Goal: Task Accomplishment & Management: Use online tool/utility

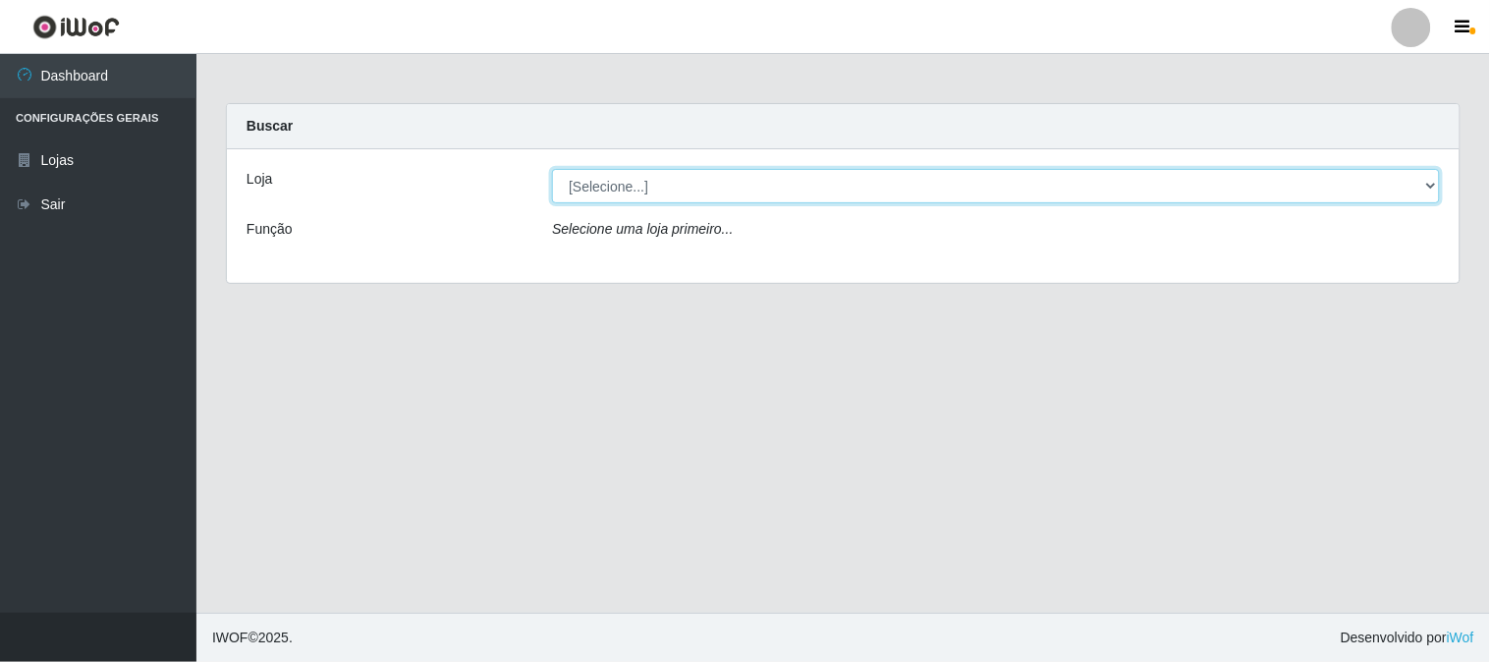
click at [1427, 177] on select "[Selecione...] Casatudo BR" at bounding box center [996, 186] width 888 height 34
select select "197"
click at [552, 169] on select "[Selecione...] Casatudo BR" at bounding box center [996, 186] width 888 height 34
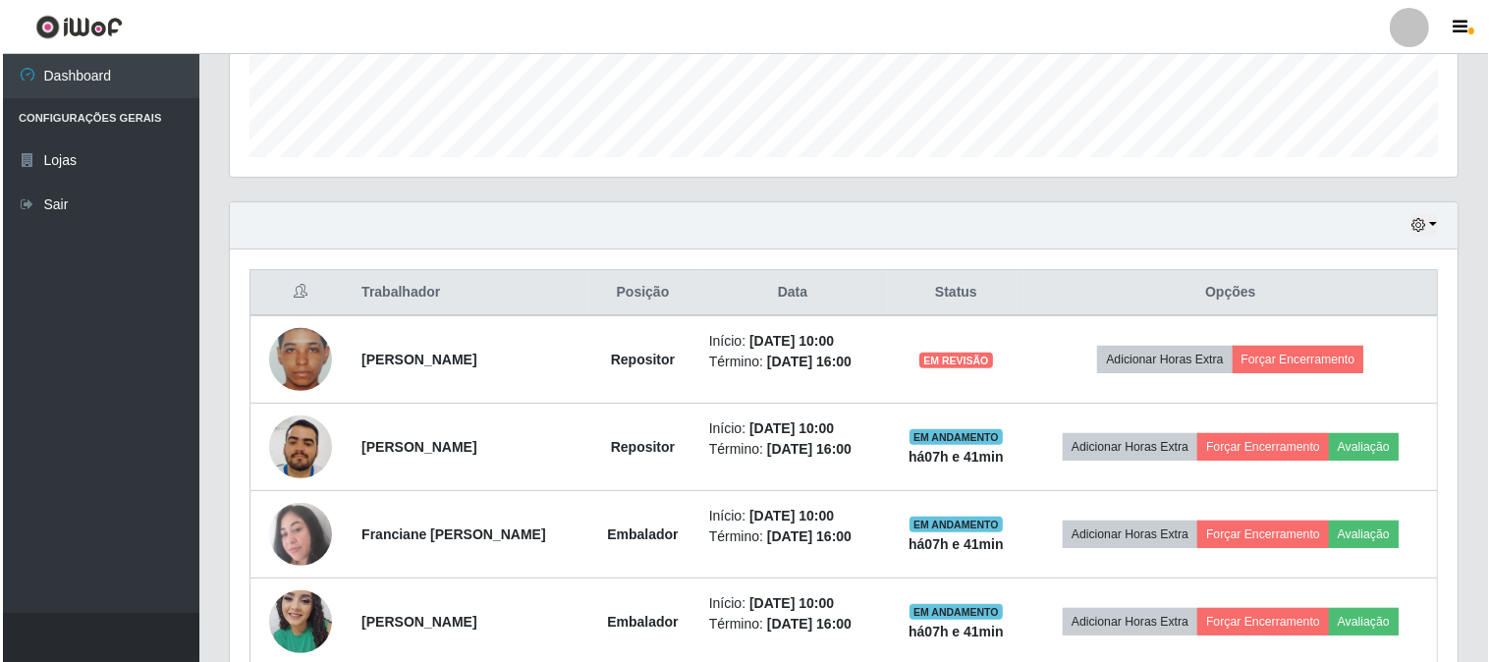
scroll to position [654, 0]
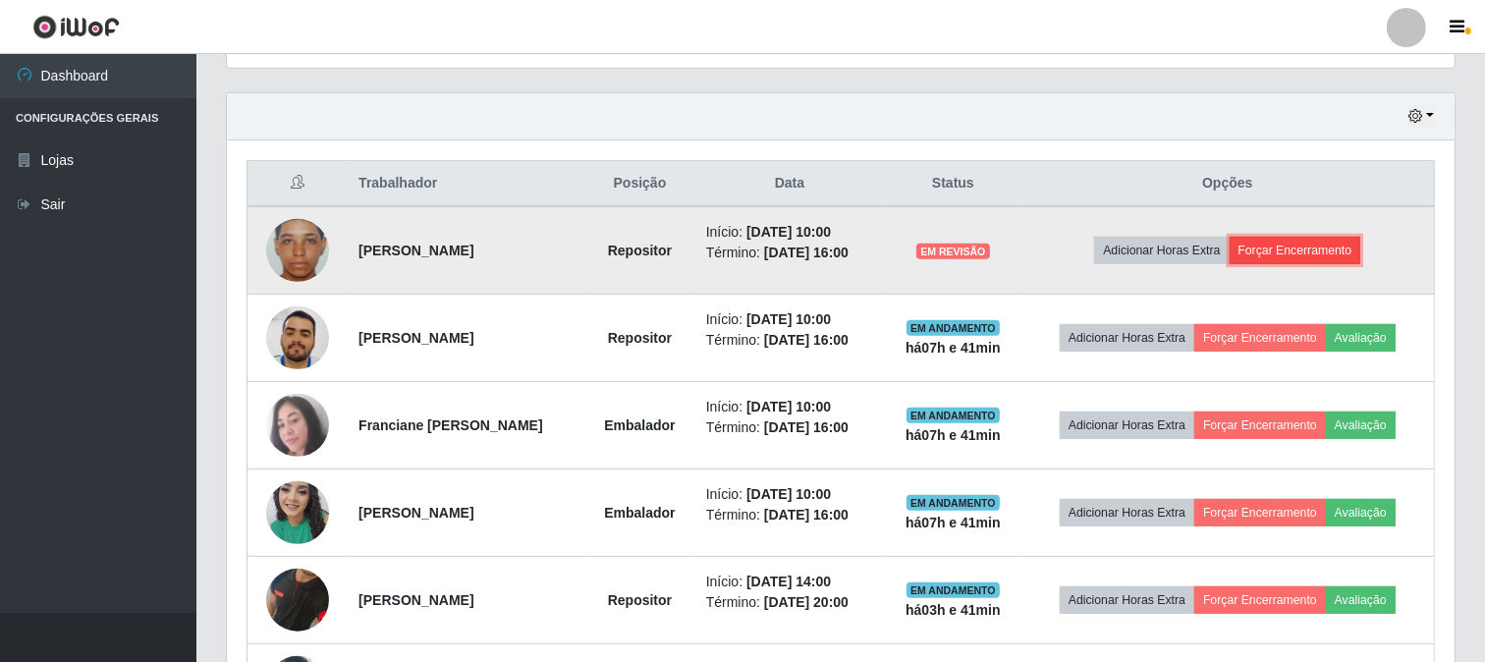
click at [1270, 247] on button "Forçar Encerramento" at bounding box center [1296, 251] width 132 height 28
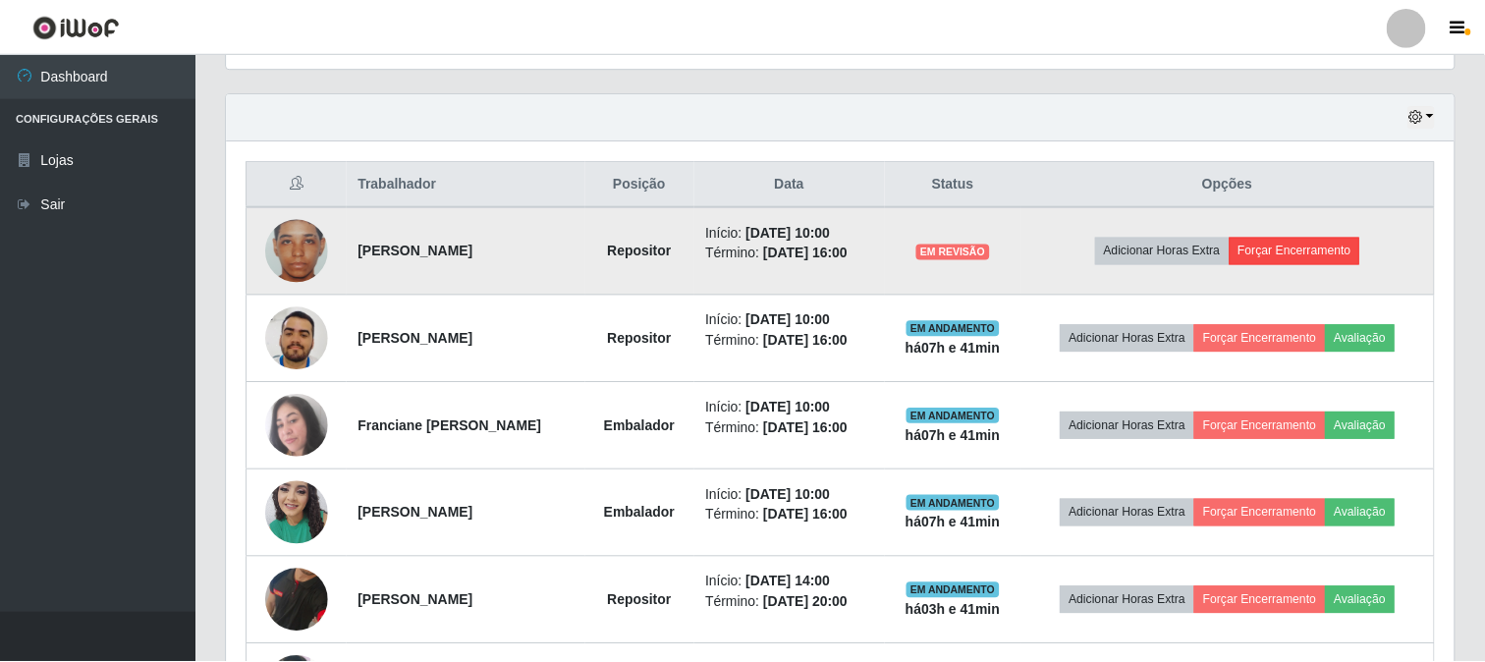
scroll to position [407, 1215]
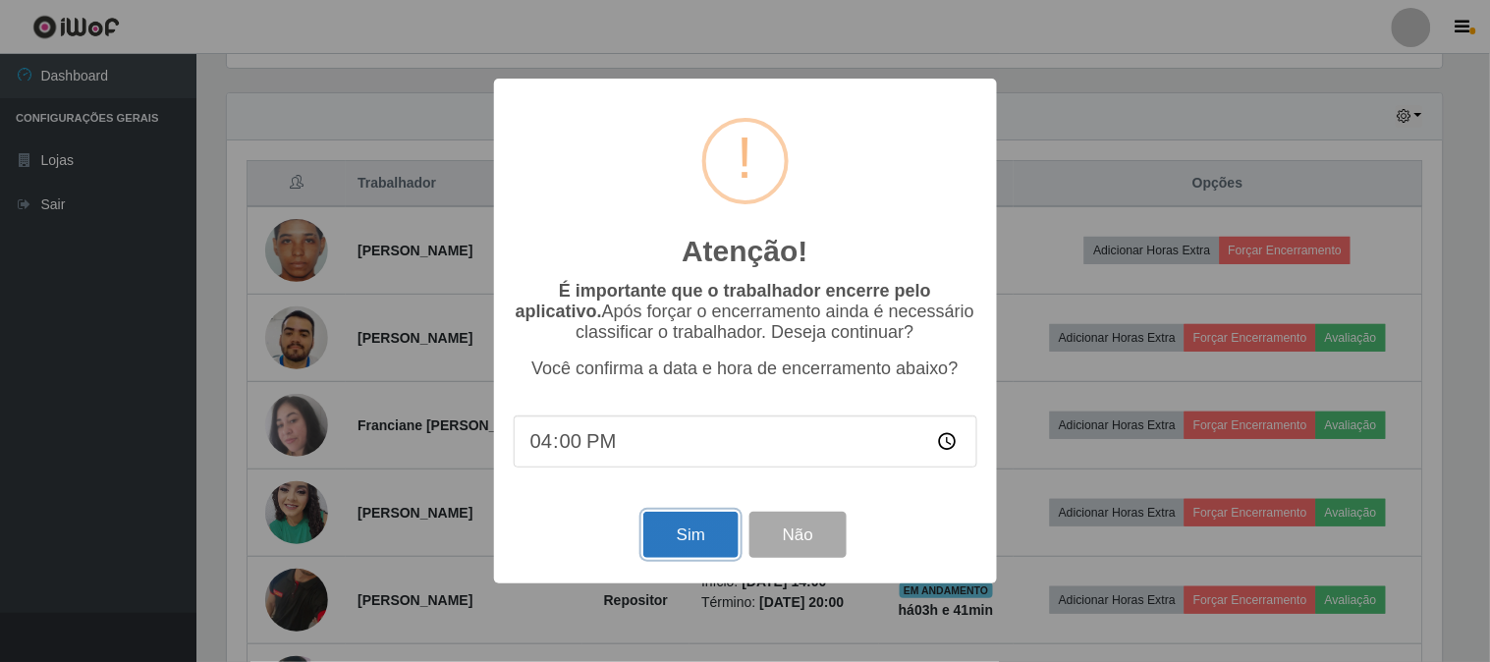
click at [678, 537] on button "Sim" at bounding box center [690, 535] width 95 height 46
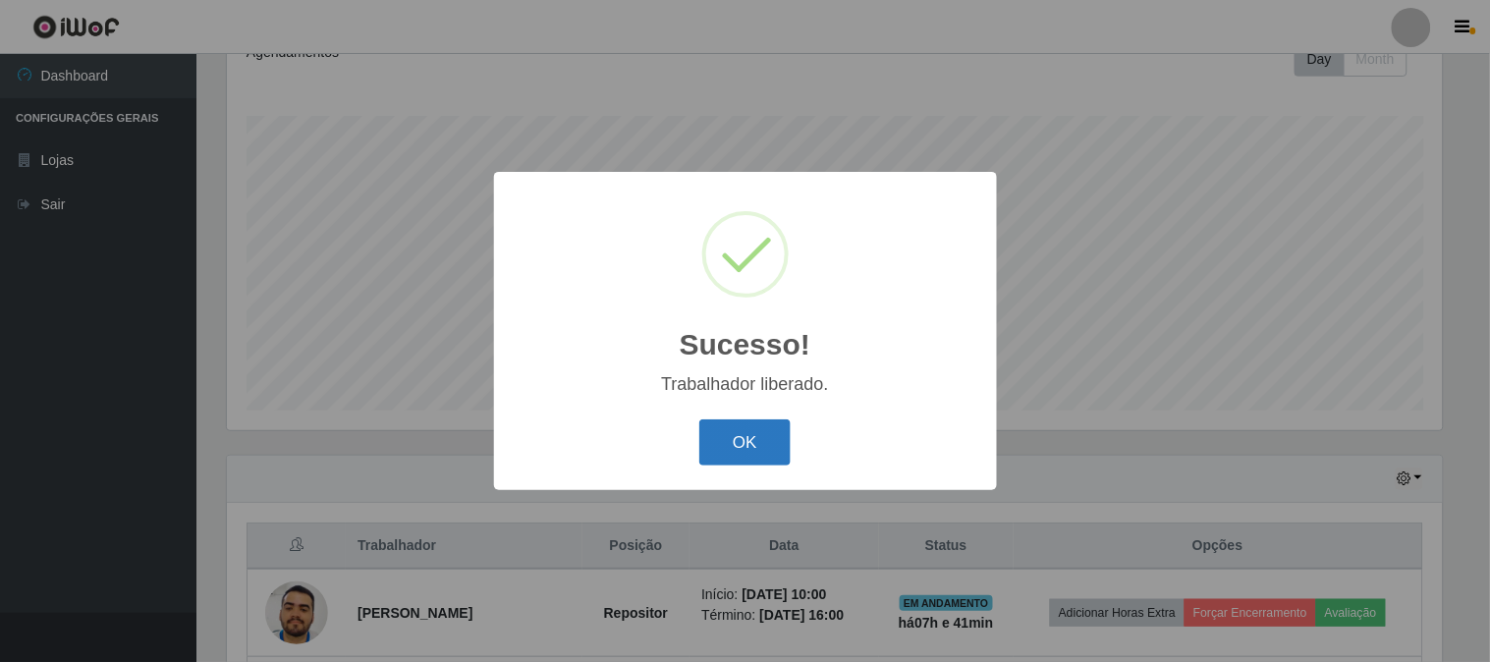
click at [767, 436] on button "OK" at bounding box center [744, 442] width 91 height 46
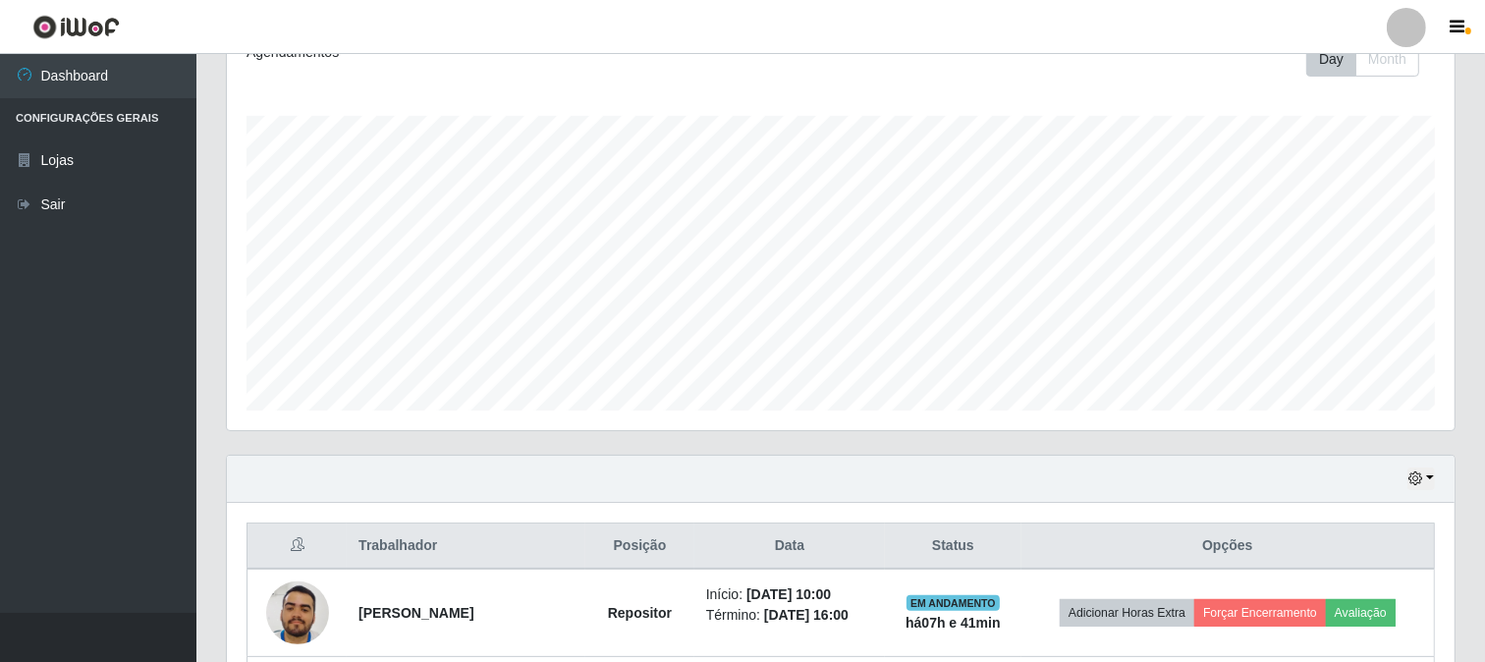
scroll to position [817, 0]
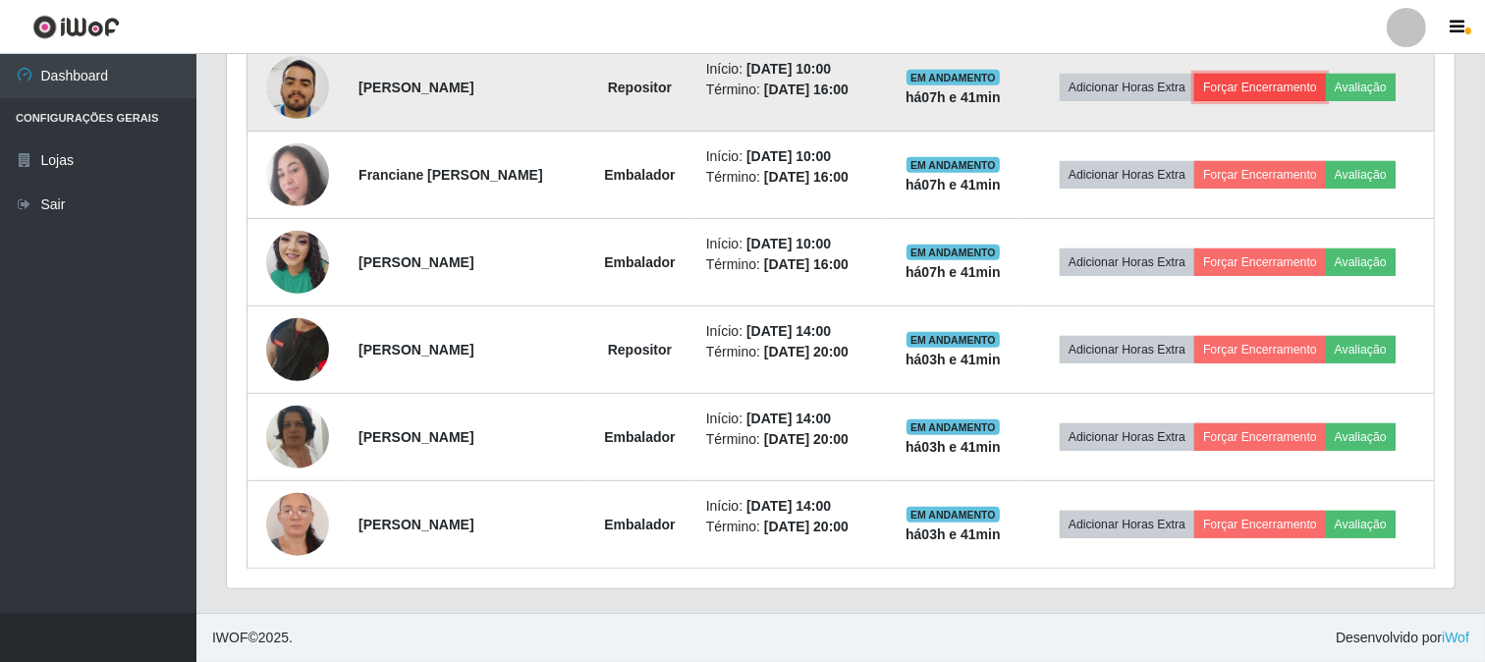
click at [1282, 80] on button "Forçar Encerramento" at bounding box center [1260, 88] width 132 height 28
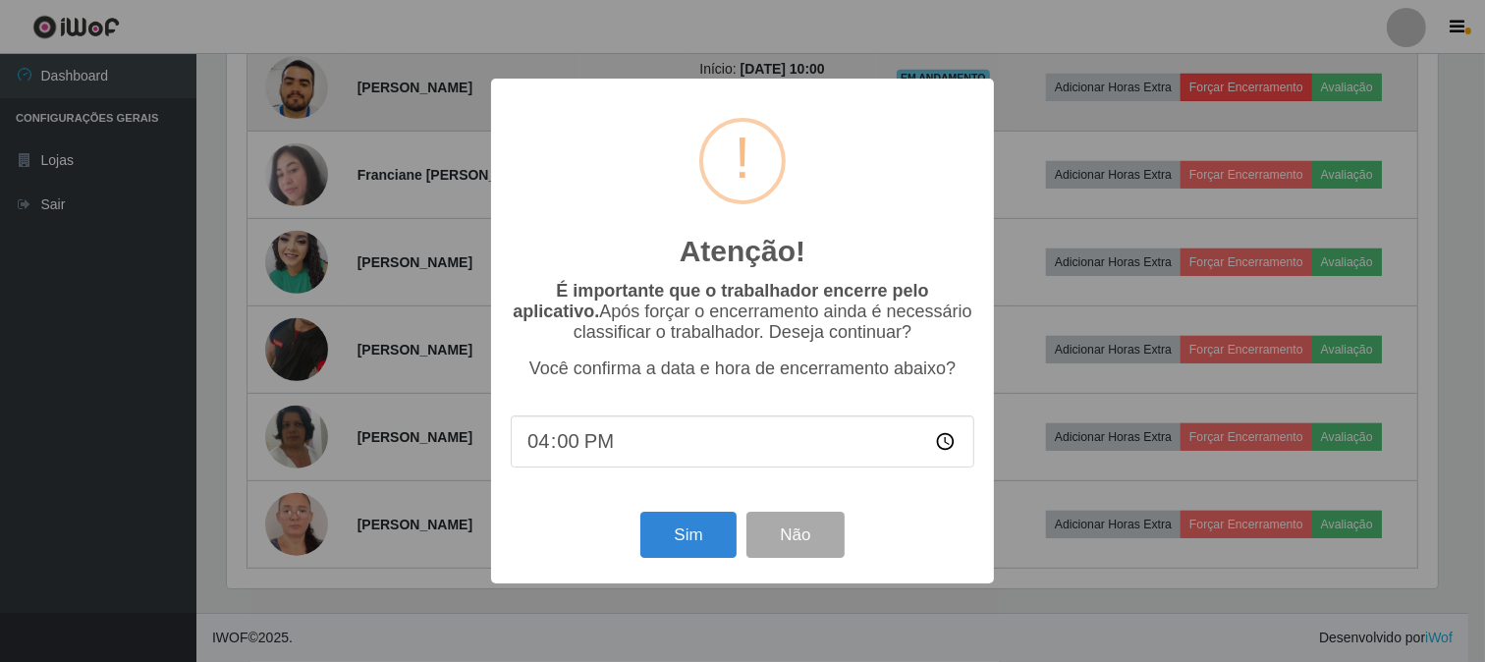
scroll to position [407, 1215]
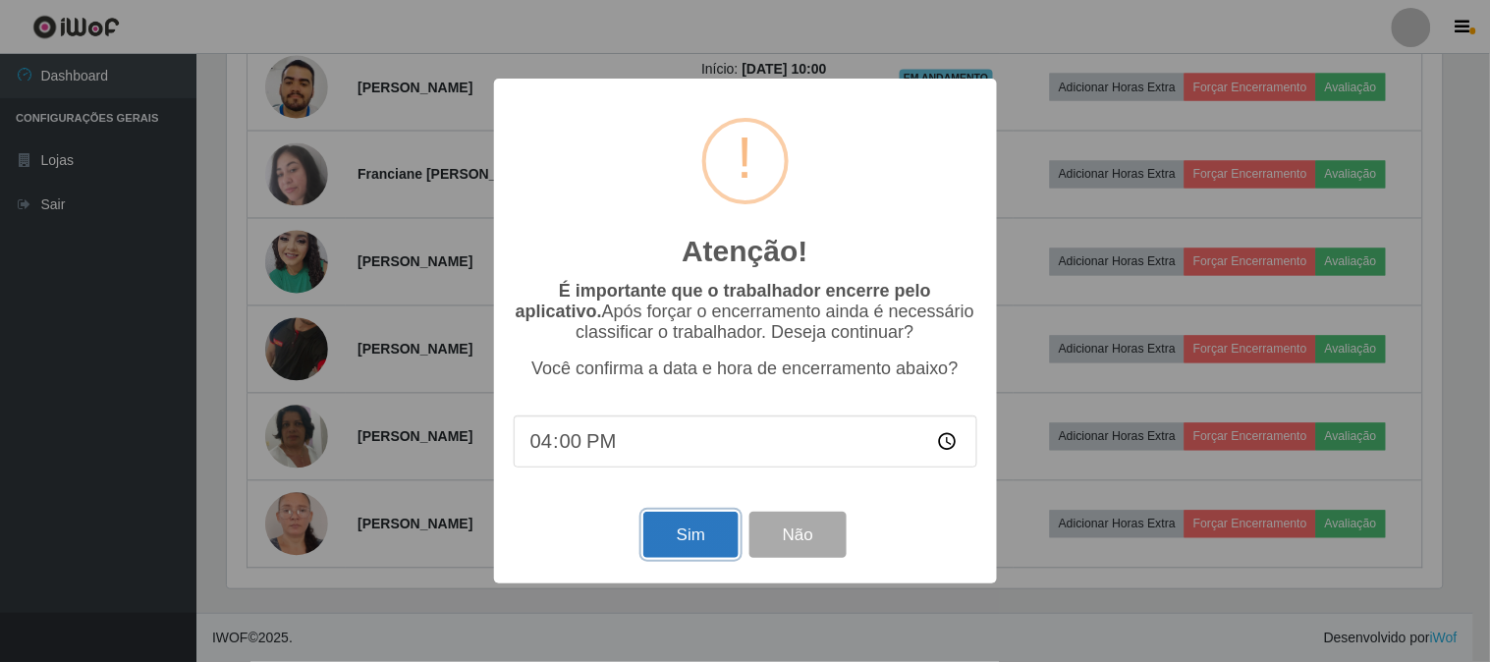
click at [709, 545] on button "Sim" at bounding box center [690, 535] width 95 height 46
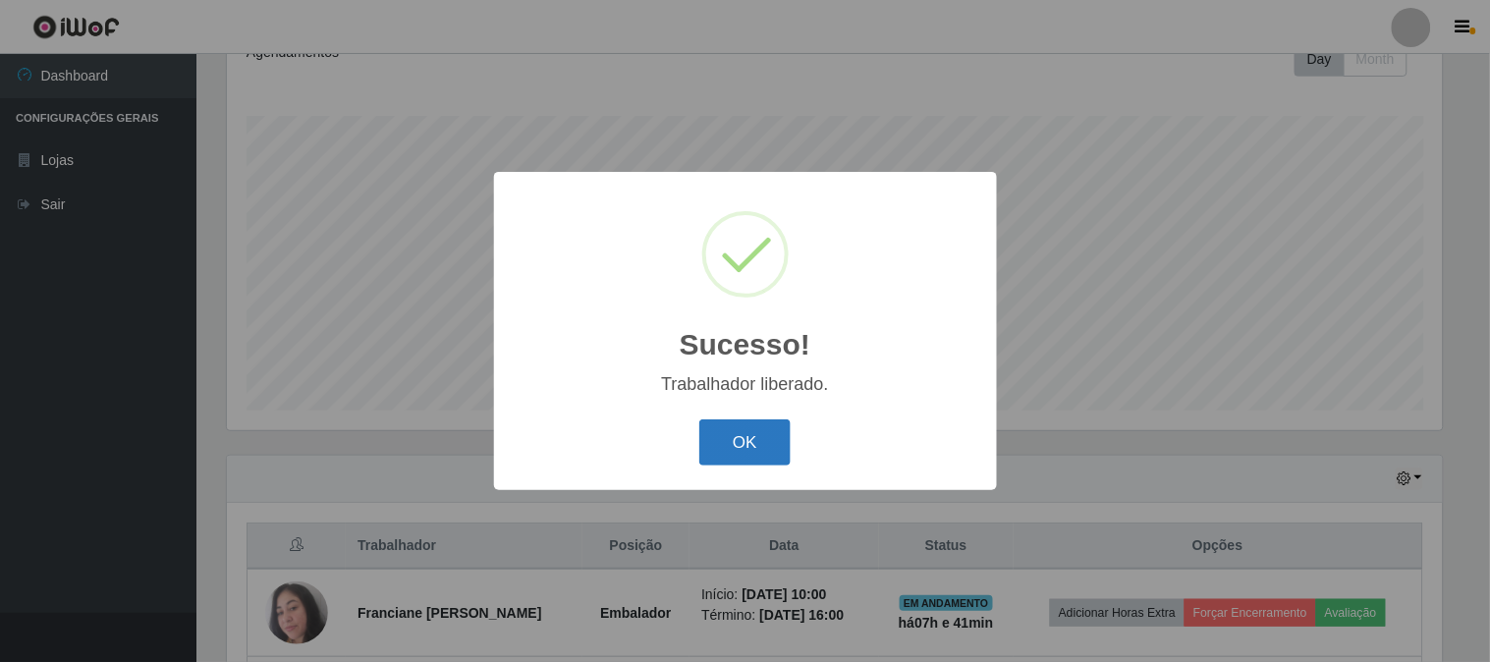
click at [731, 449] on button "OK" at bounding box center [744, 442] width 91 height 46
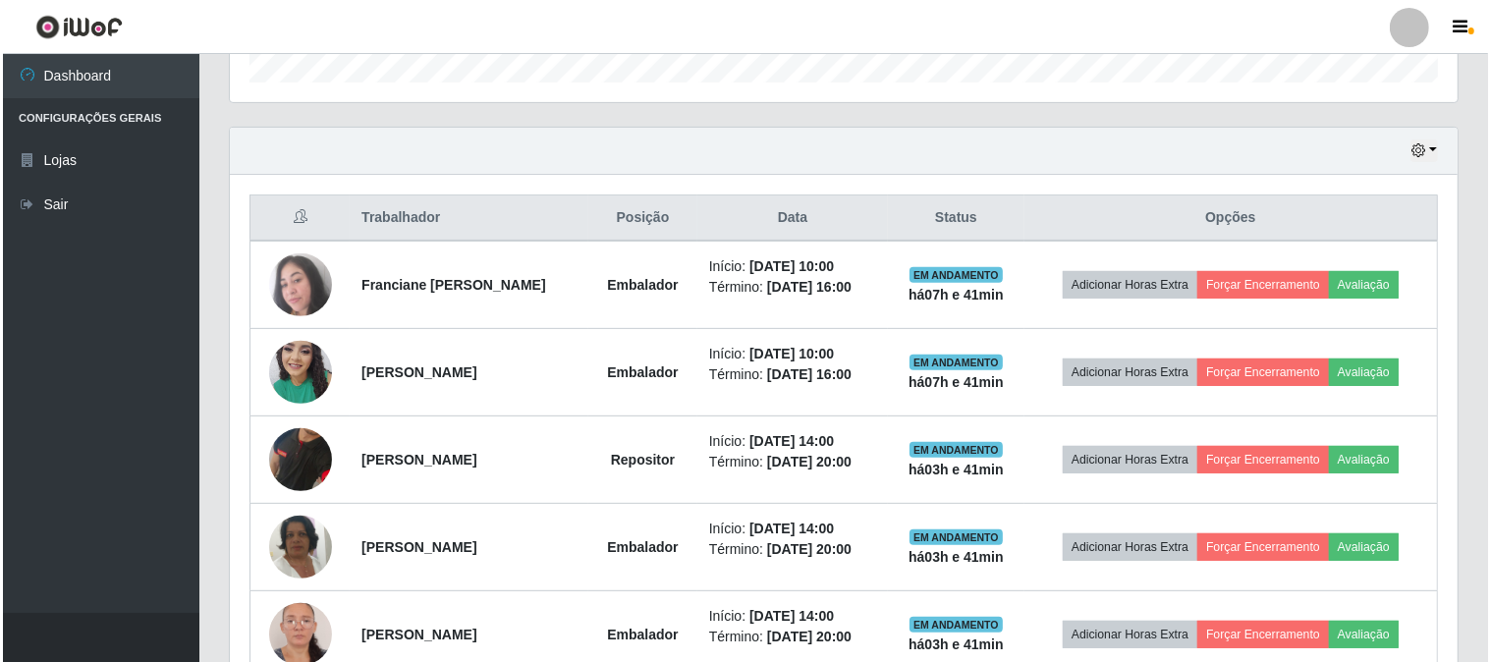
scroll to position [729, 0]
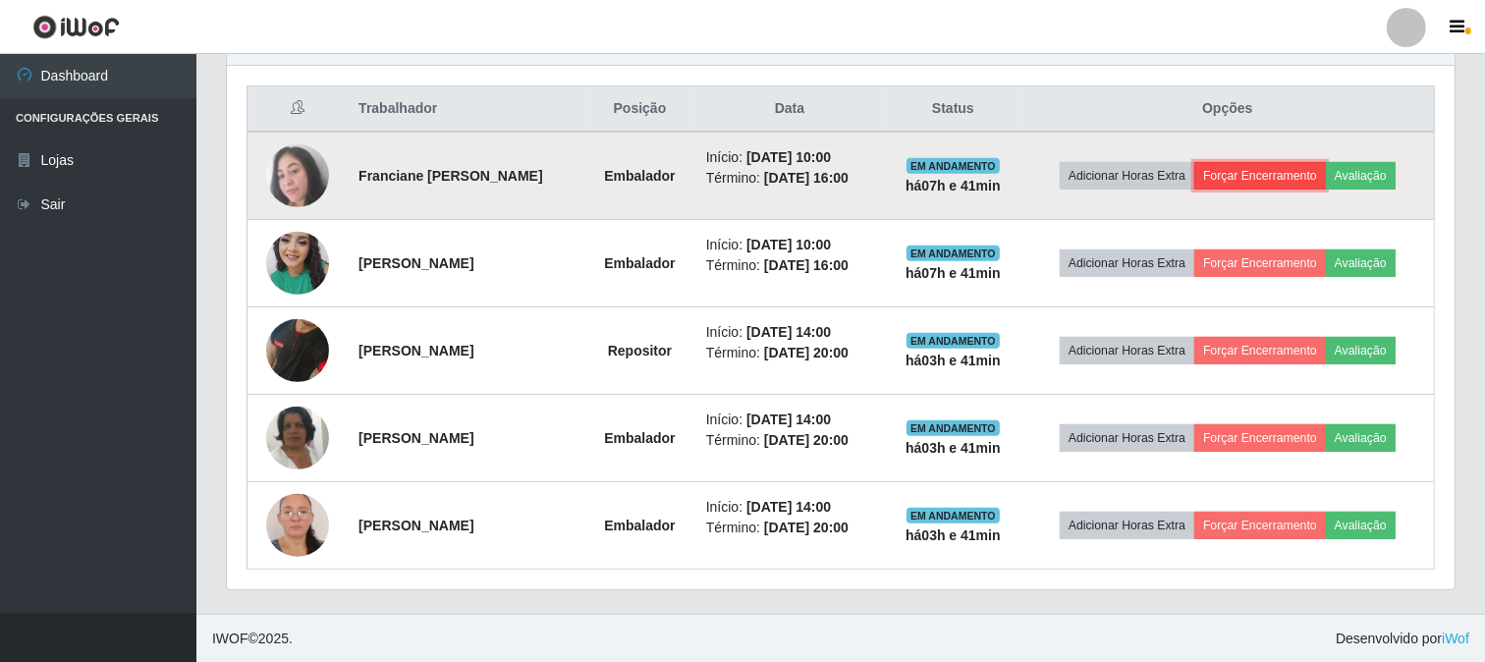
click at [1251, 173] on button "Forçar Encerramento" at bounding box center [1260, 176] width 132 height 28
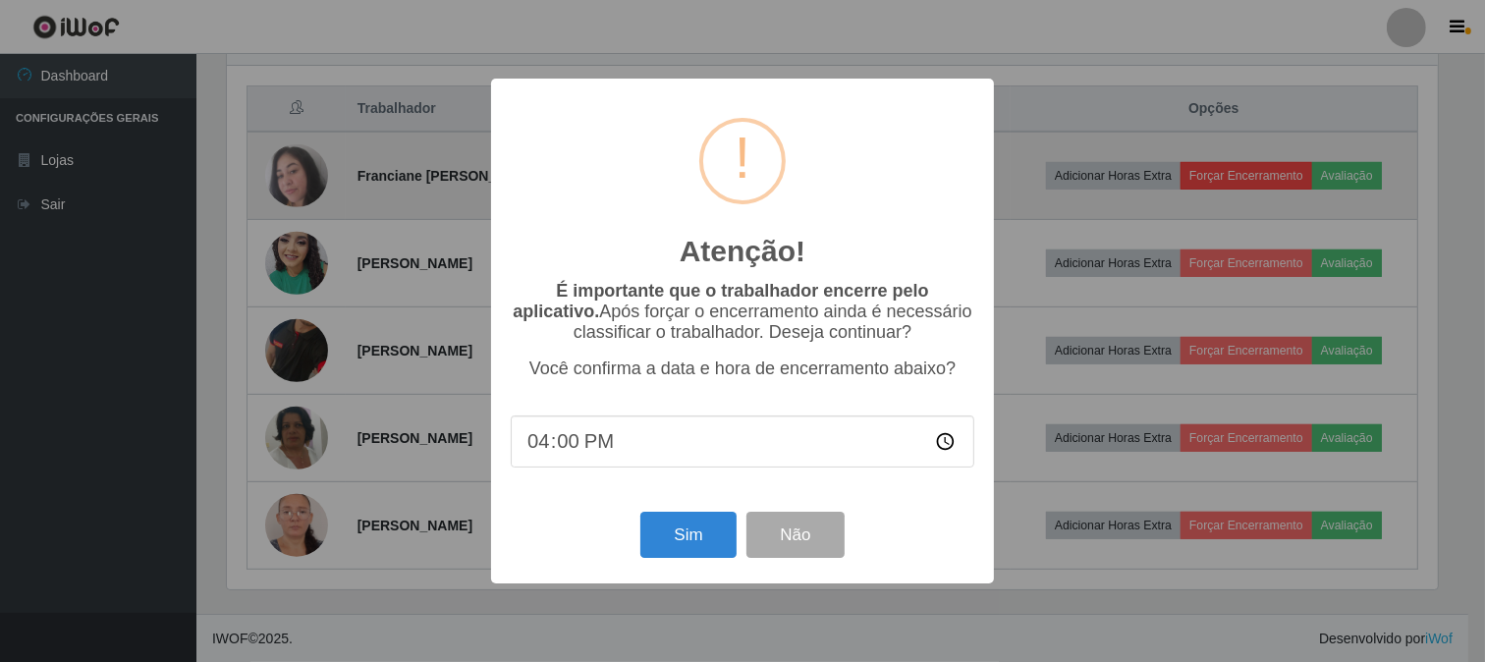
scroll to position [407, 1215]
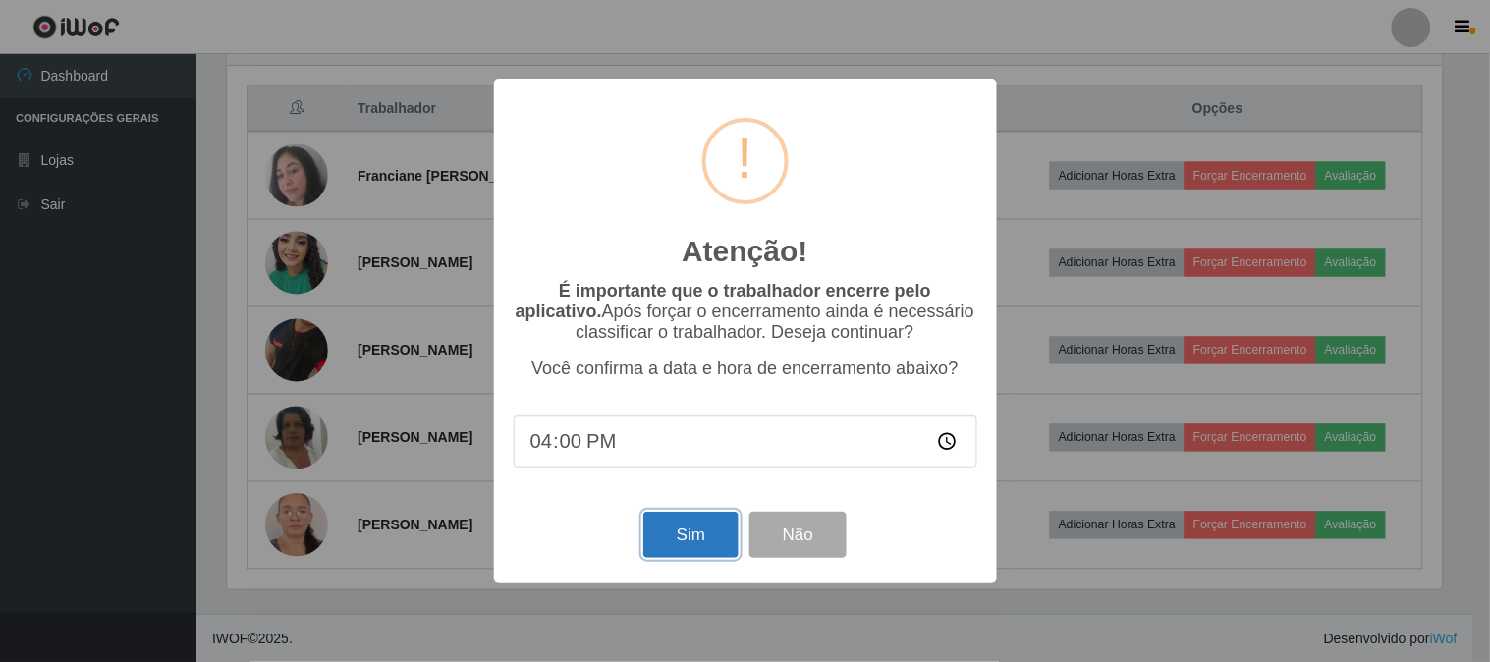
click at [688, 533] on button "Sim" at bounding box center [690, 535] width 95 height 46
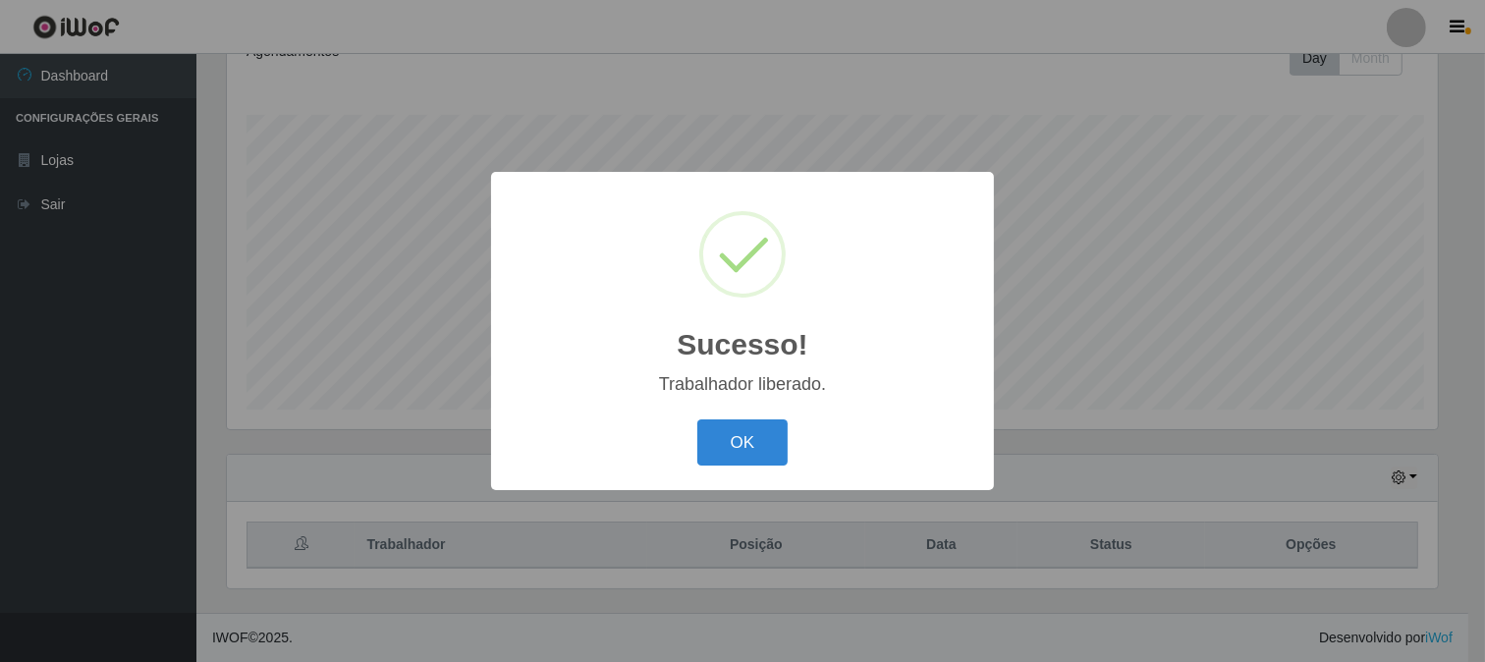
scroll to position [0, 0]
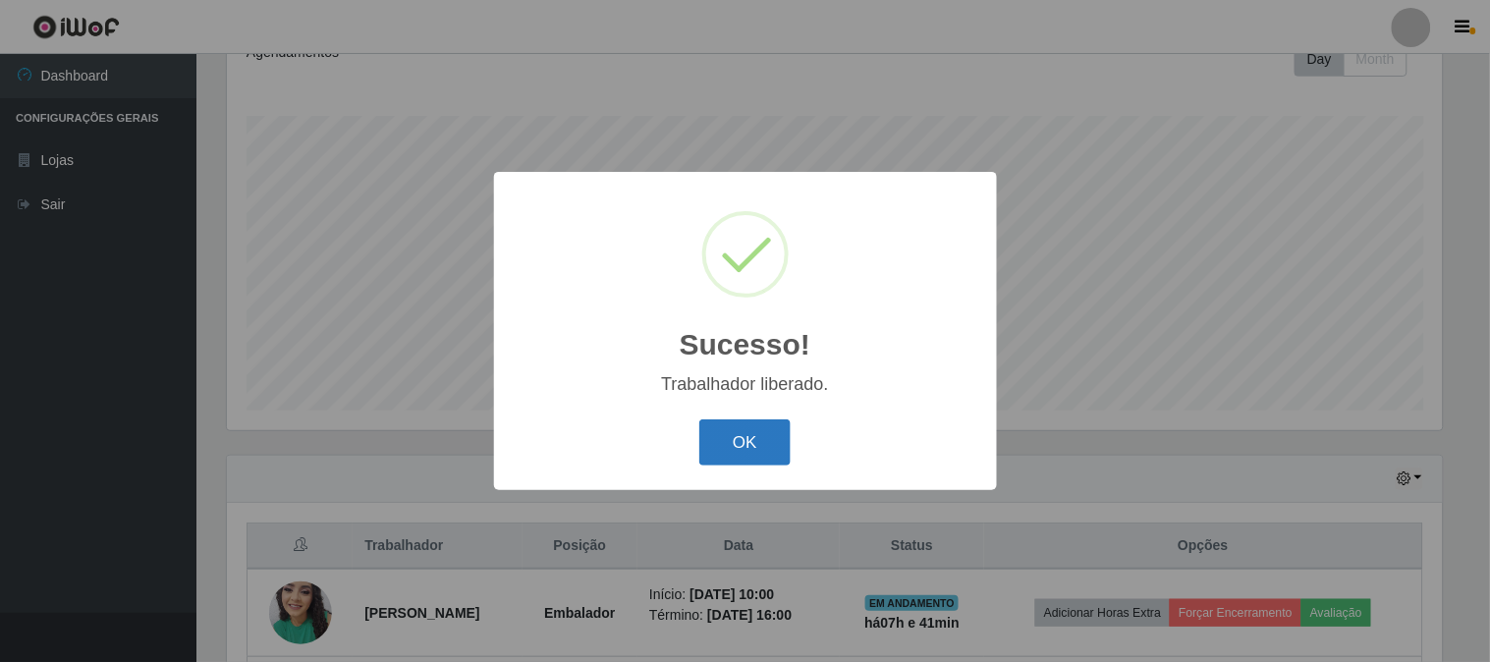
click at [728, 434] on button "OK" at bounding box center [744, 442] width 91 height 46
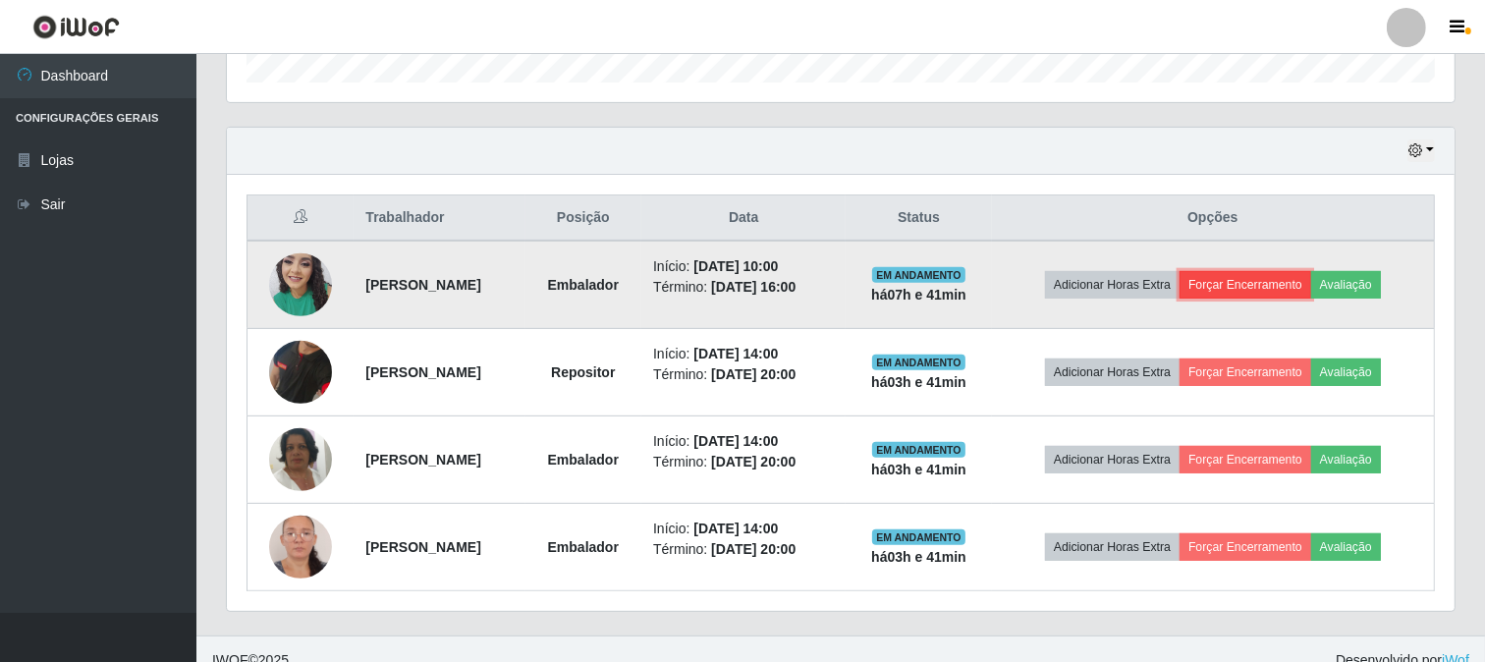
click at [1255, 281] on button "Forçar Encerramento" at bounding box center [1246, 285] width 132 height 28
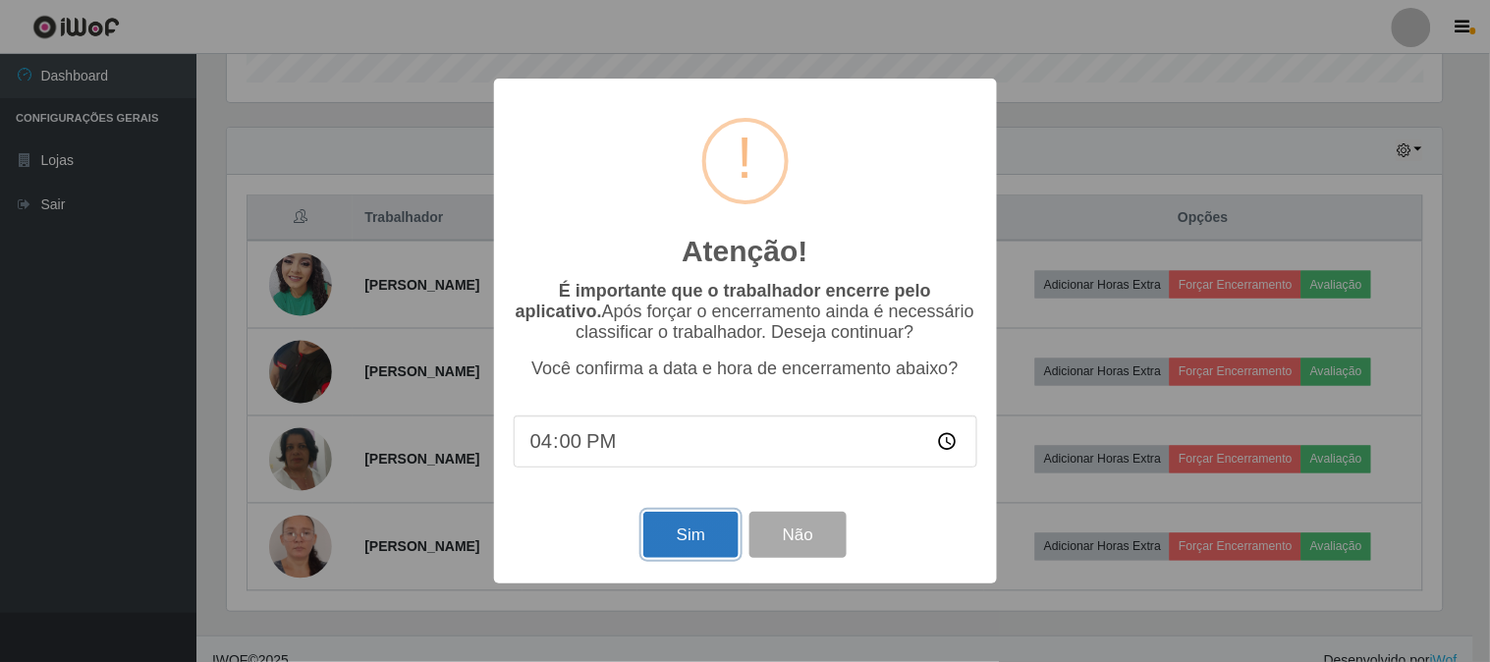
click at [721, 546] on button "Sim" at bounding box center [690, 535] width 95 height 46
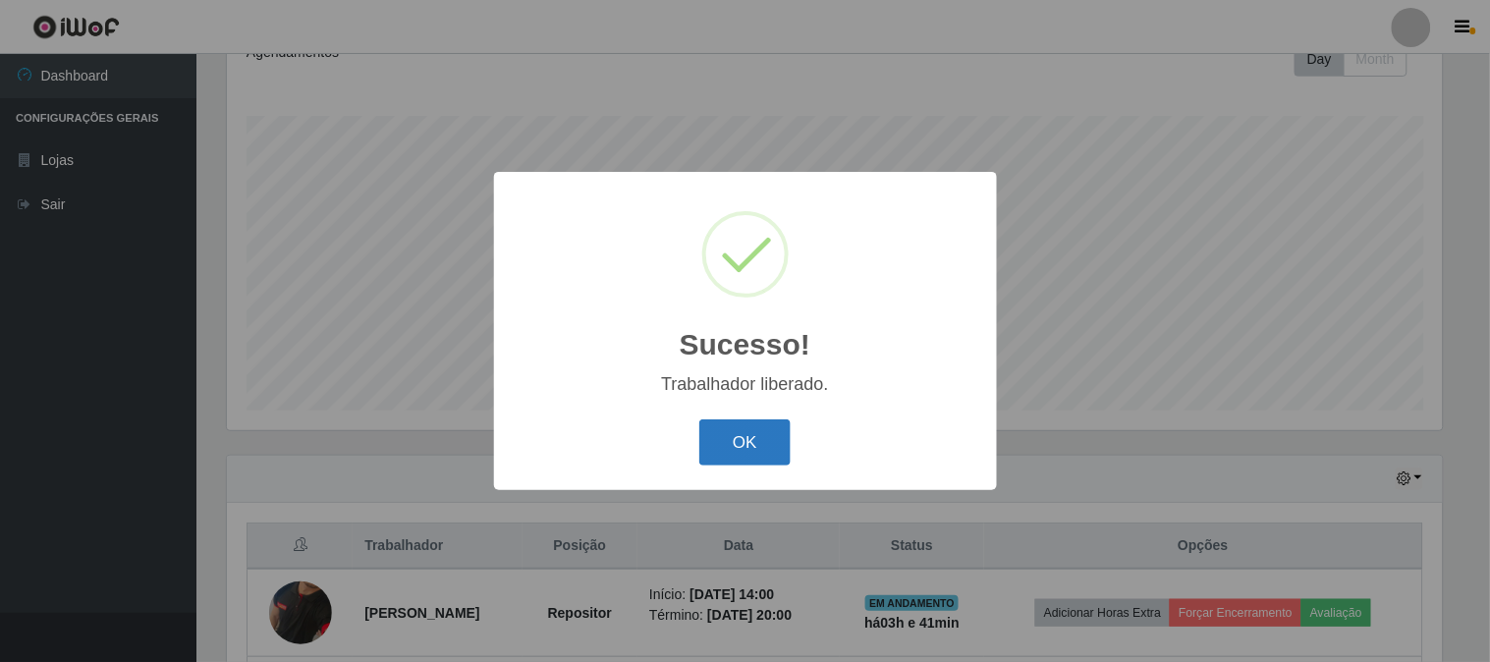
click at [750, 430] on button "OK" at bounding box center [744, 442] width 91 height 46
